Goal: Check status

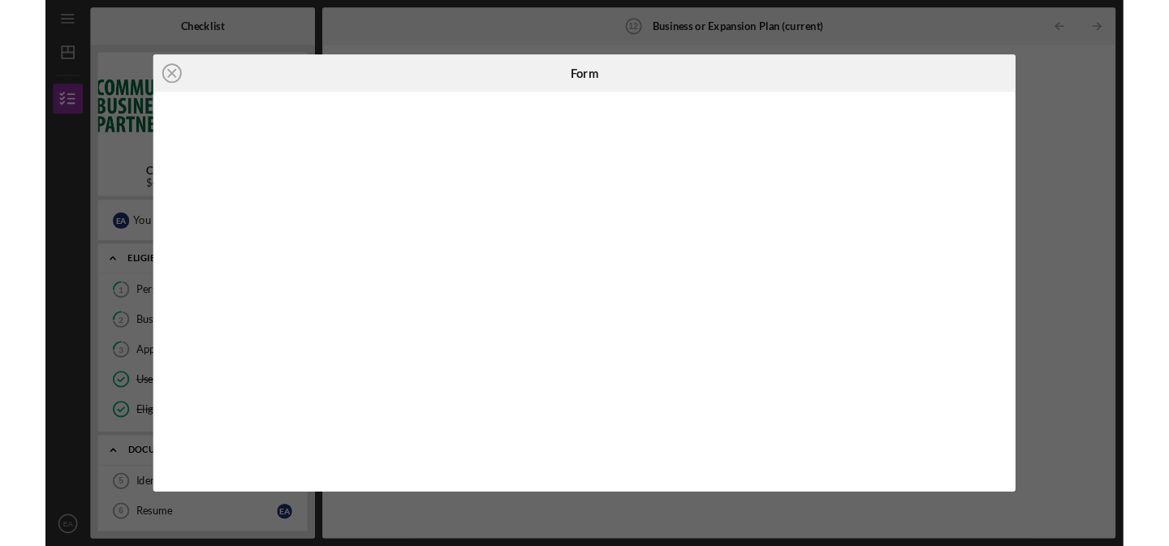
scroll to position [301, 0]
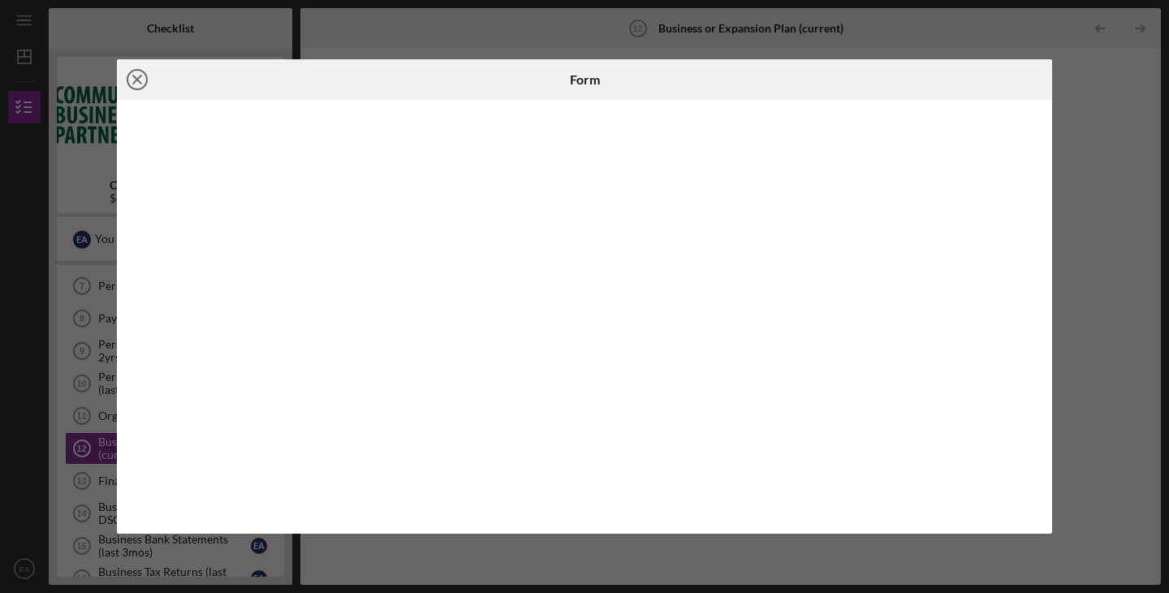
click at [144, 82] on icon "Icon/Close" at bounding box center [137, 79] width 41 height 41
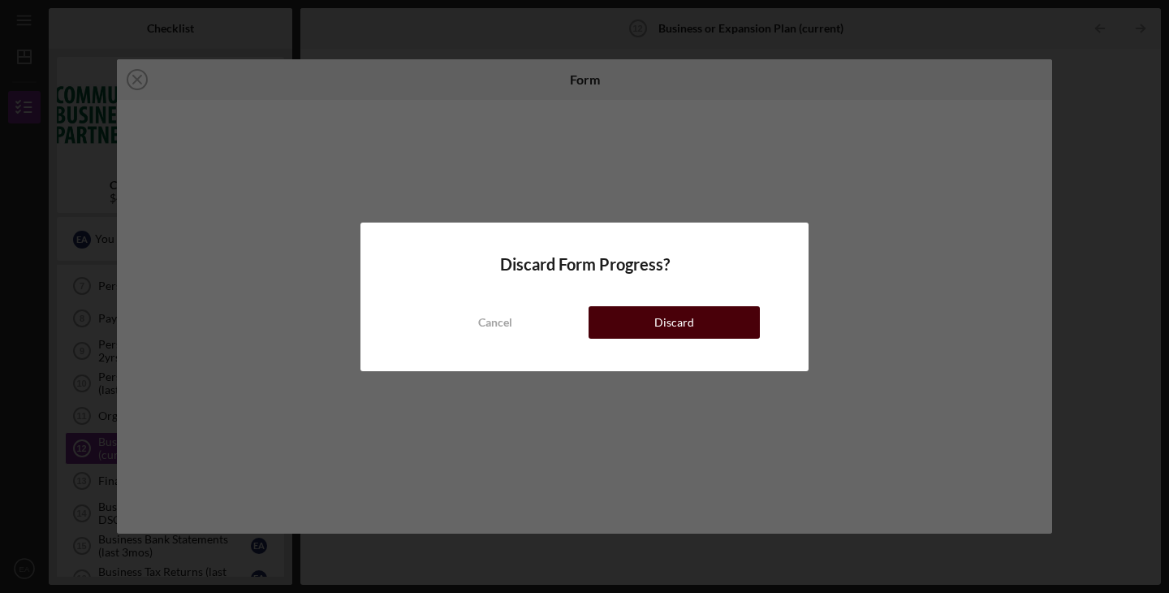
click at [624, 323] on button "Discard" at bounding box center [674, 322] width 171 height 32
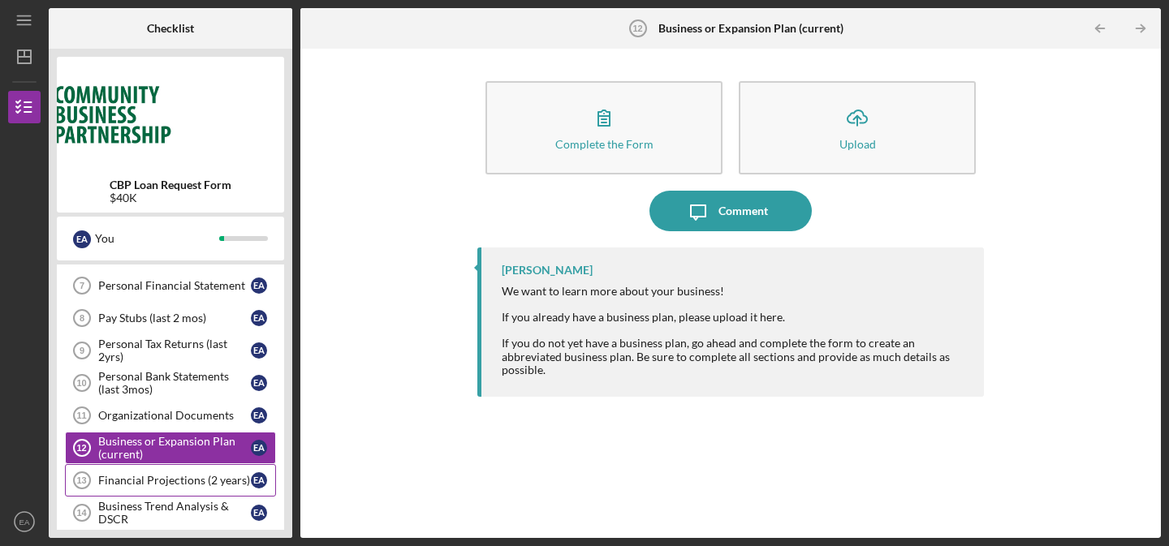
click at [187, 484] on div "Financial Projections (2 years)" at bounding box center [174, 480] width 153 height 13
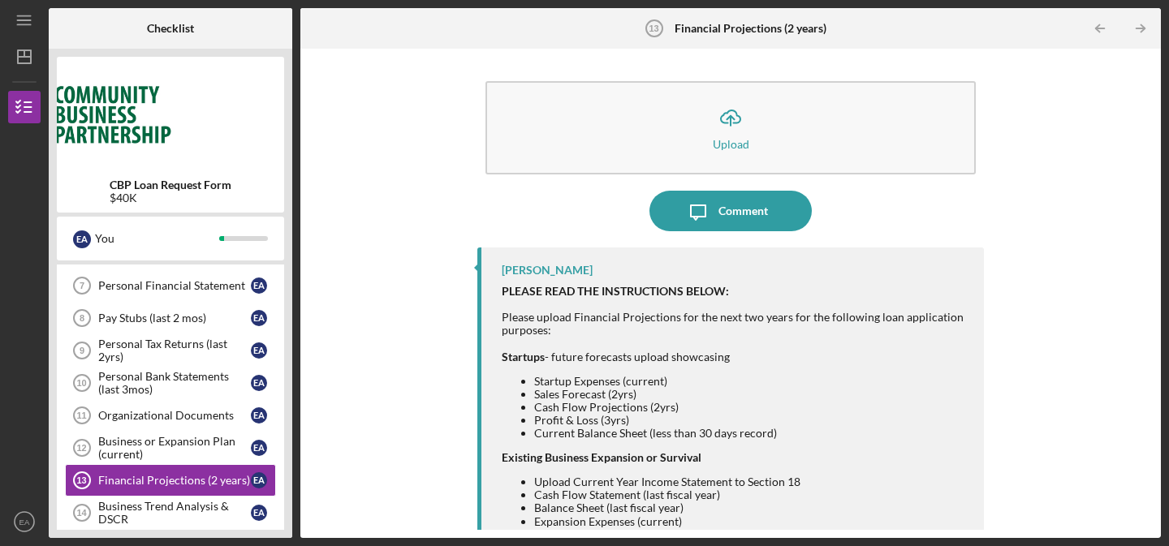
scroll to position [334, 0]
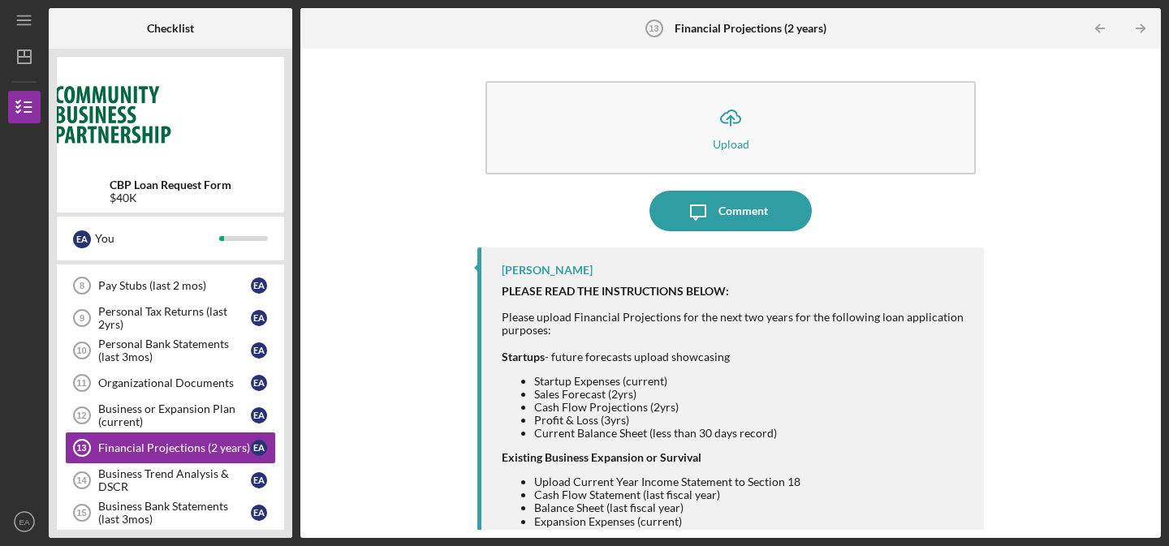
click at [1058, 279] on div "Icon/Upload Upload Icon/Message Comment [PERSON_NAME] PLEASE READ THE INSTRUCTI…" at bounding box center [731, 293] width 844 height 473
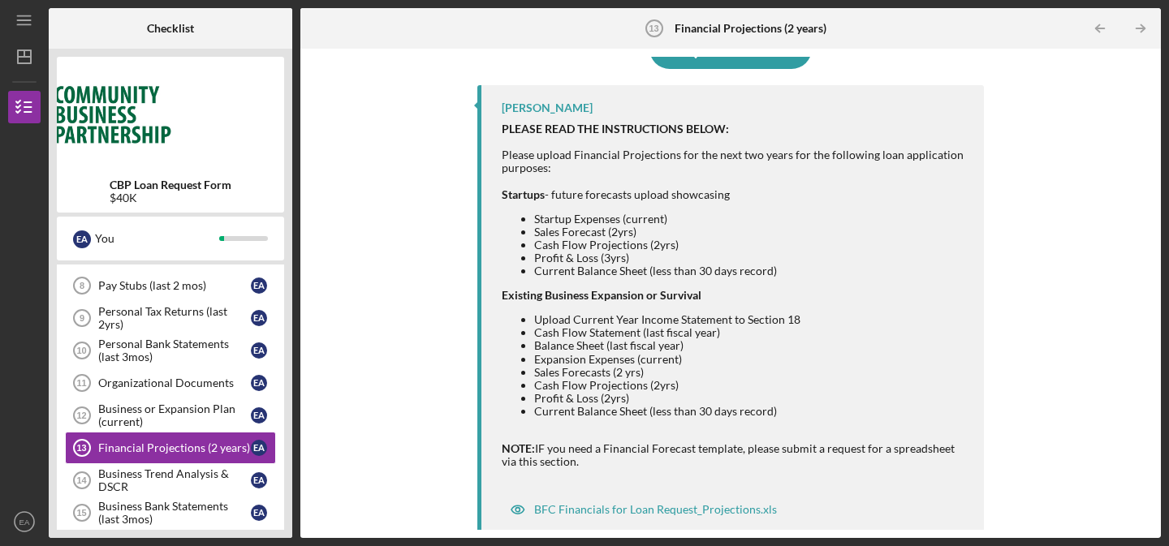
scroll to position [173, 0]
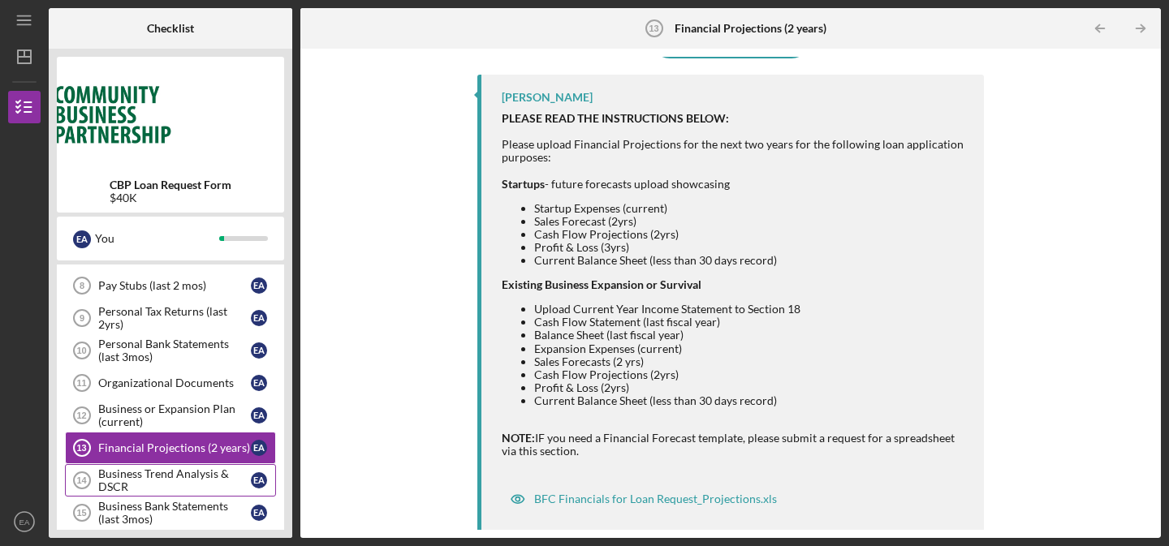
click at [155, 477] on div "Business Trend Analysis & DSCR" at bounding box center [174, 481] width 153 height 26
